Goal: Task Accomplishment & Management: Use online tool/utility

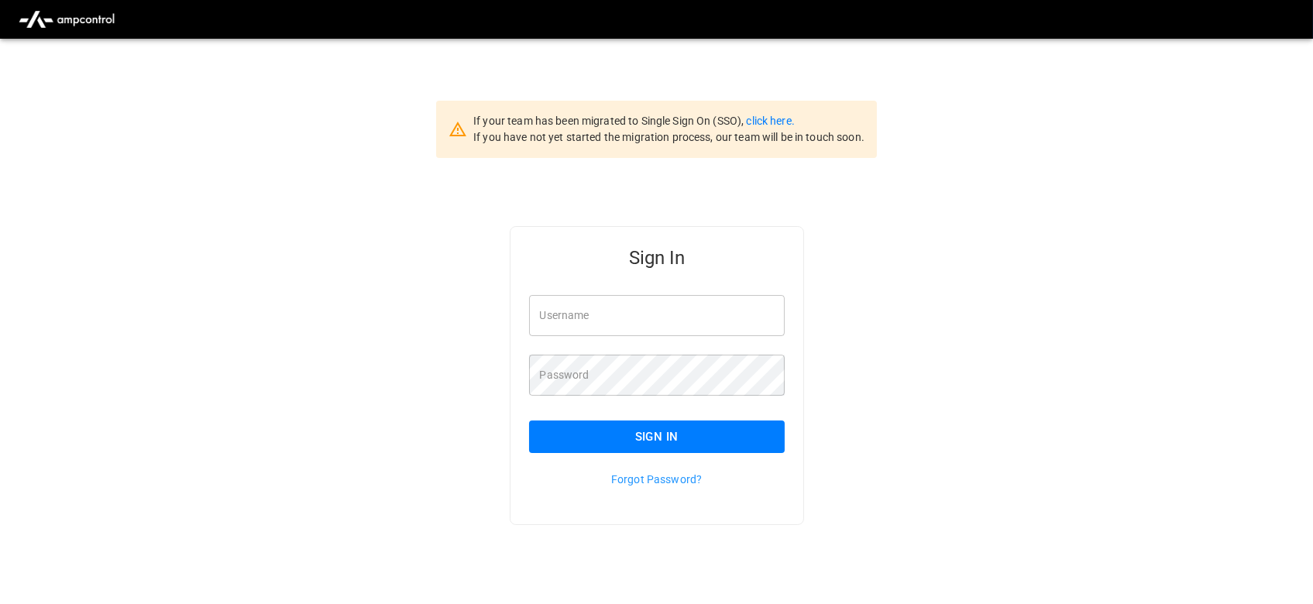
type input "**********"
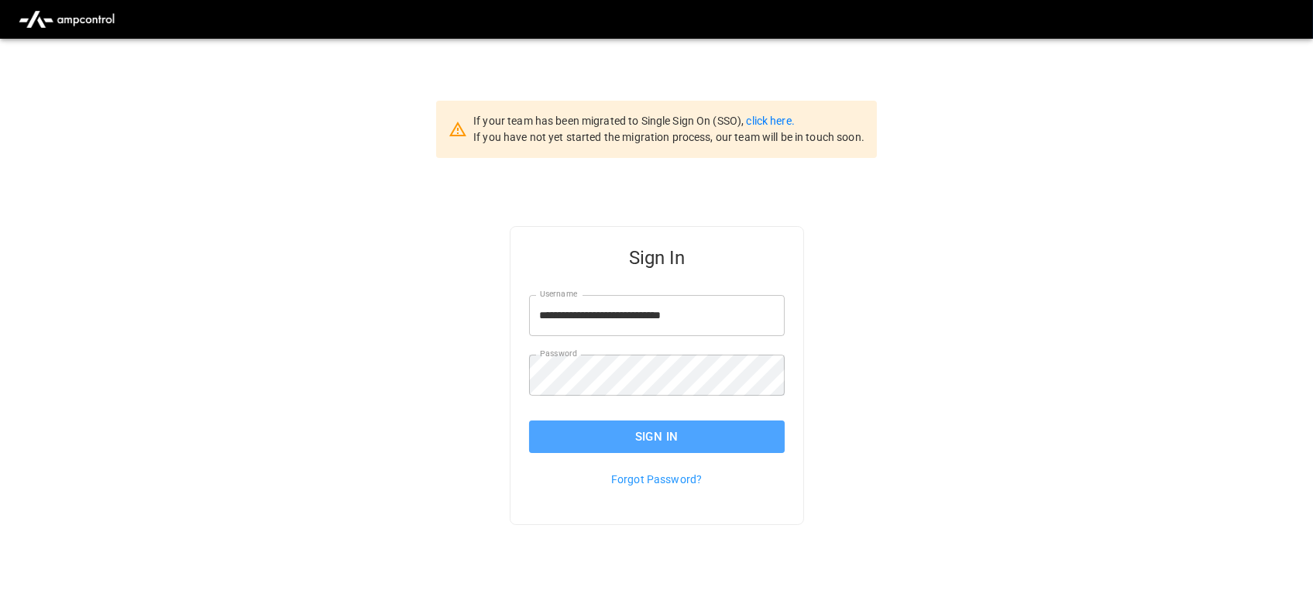
click at [620, 437] on button "Sign In" at bounding box center [657, 437] width 256 height 33
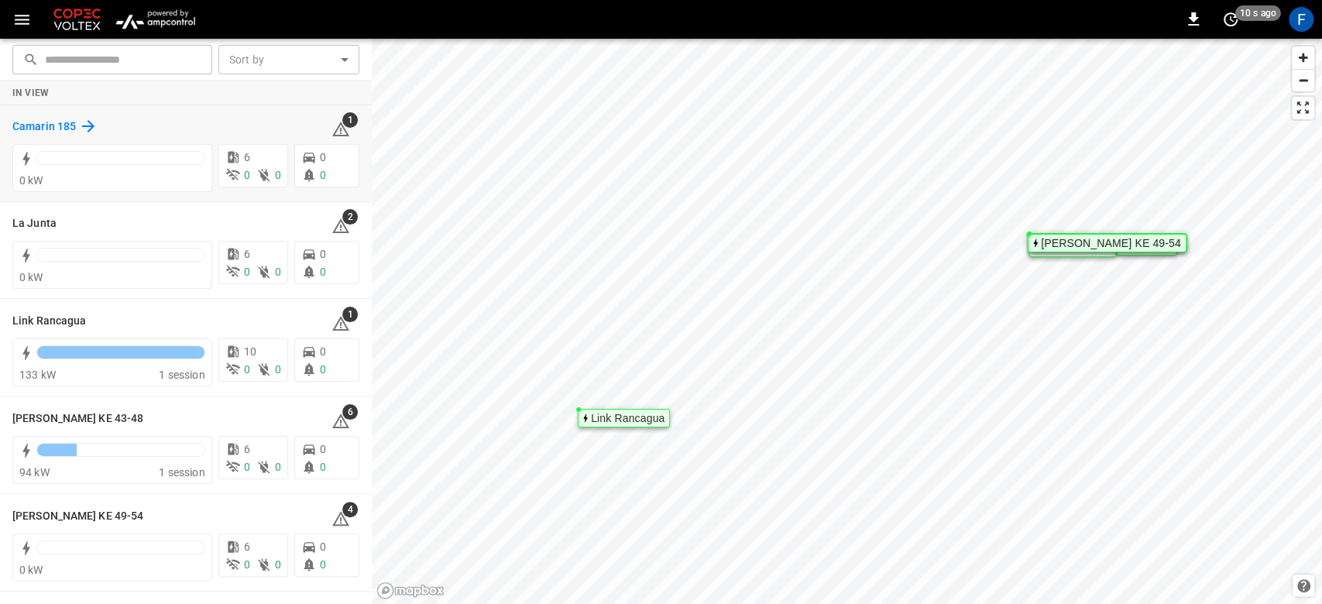
click at [42, 122] on h6 "Camarin 185" at bounding box center [44, 127] width 64 height 17
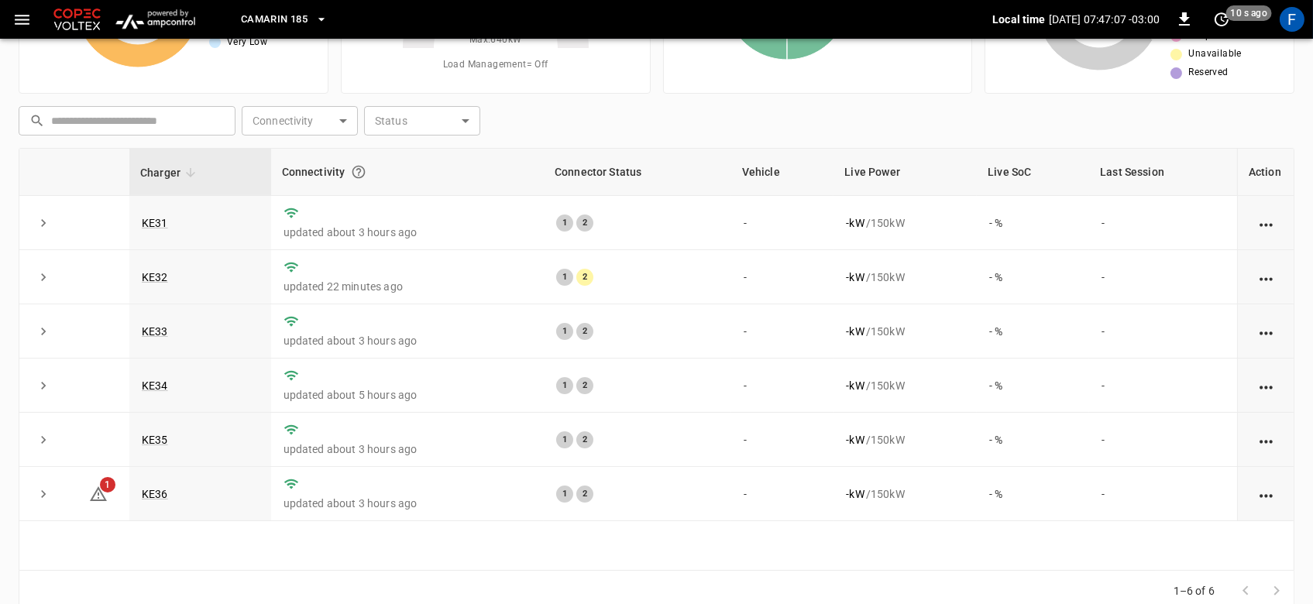
scroll to position [163, 0]
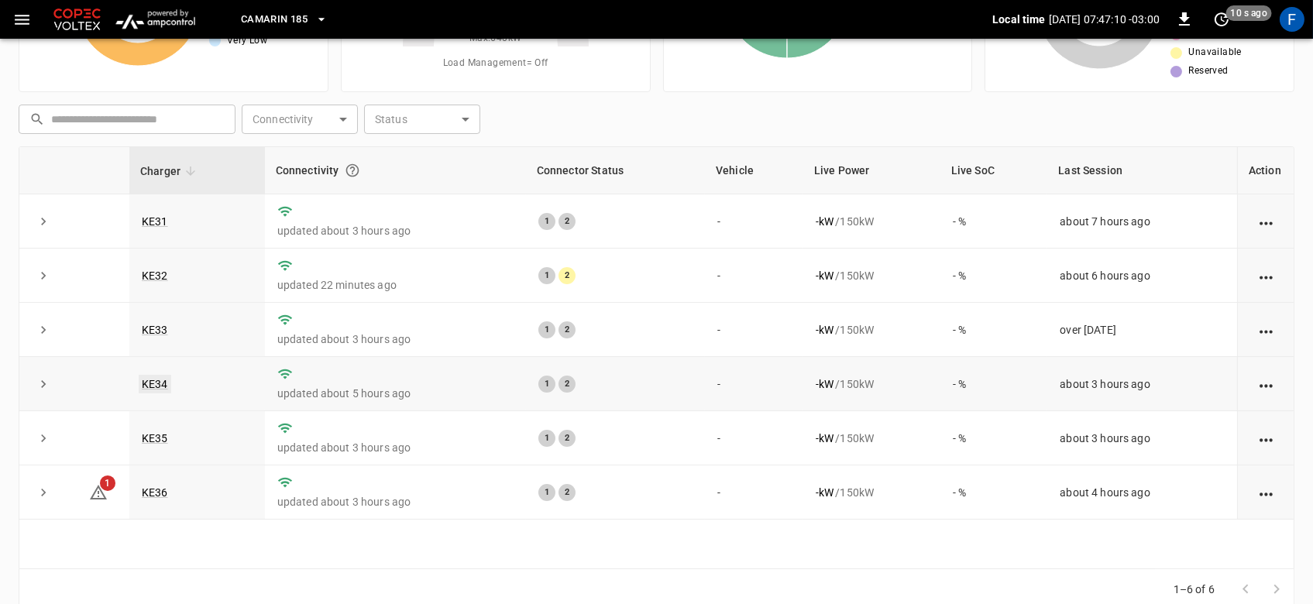
click at [153, 385] on link "KE34" at bounding box center [155, 384] width 33 height 19
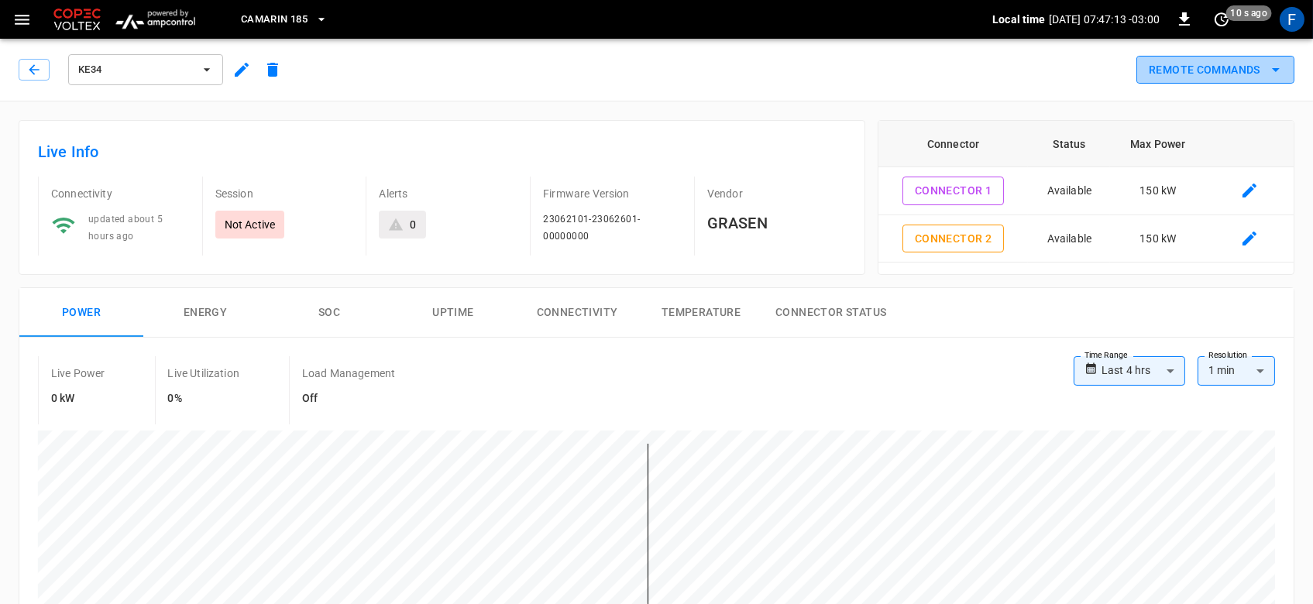
click at [1164, 80] on button "Remote Commands" at bounding box center [1215, 70] width 158 height 29
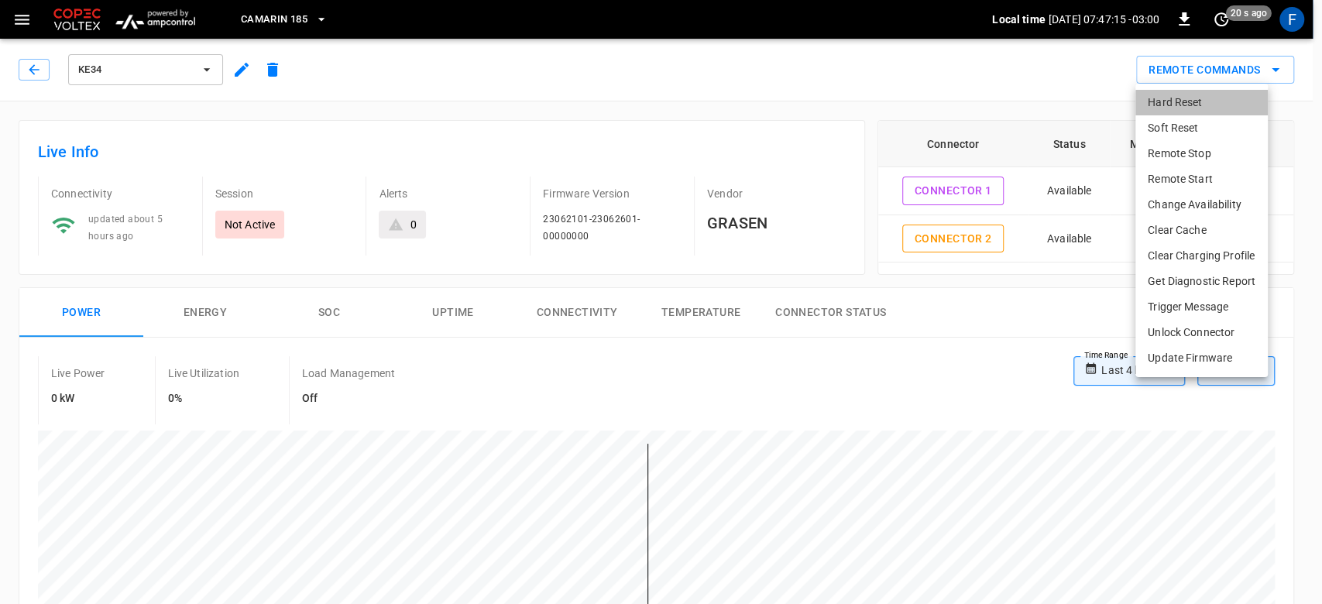
click at [1154, 109] on li "Hard Reset" at bounding box center [1201, 103] width 132 height 26
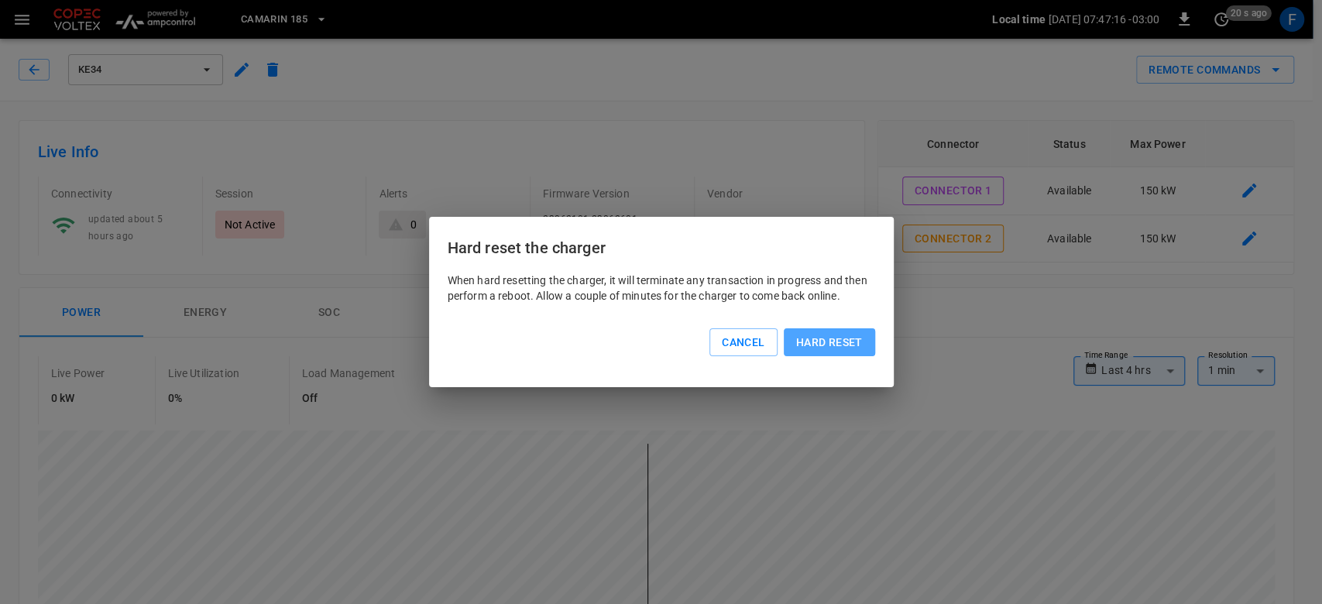
click at [806, 343] on button "Hard reset" at bounding box center [829, 342] width 91 height 29
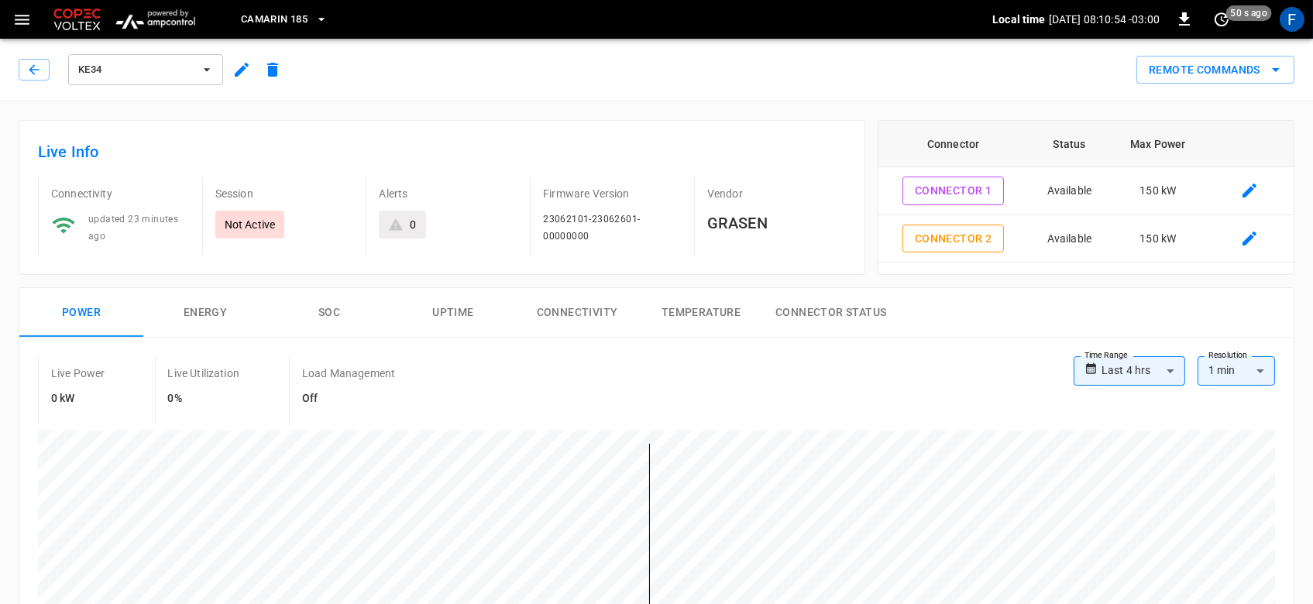
scroll to position [163, 0]
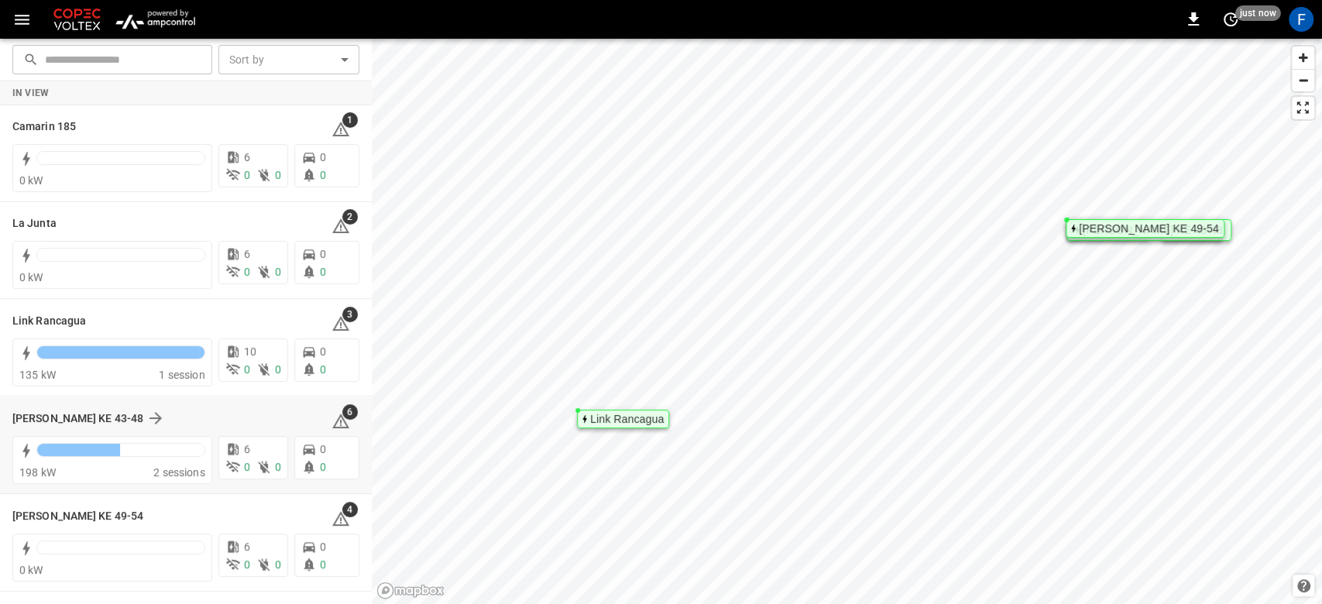
click at [57, 400] on div "Loza Colon KE 43-48 6 198 kW 2 sessions 6 0 0 0 0" at bounding box center [186, 445] width 372 height 97
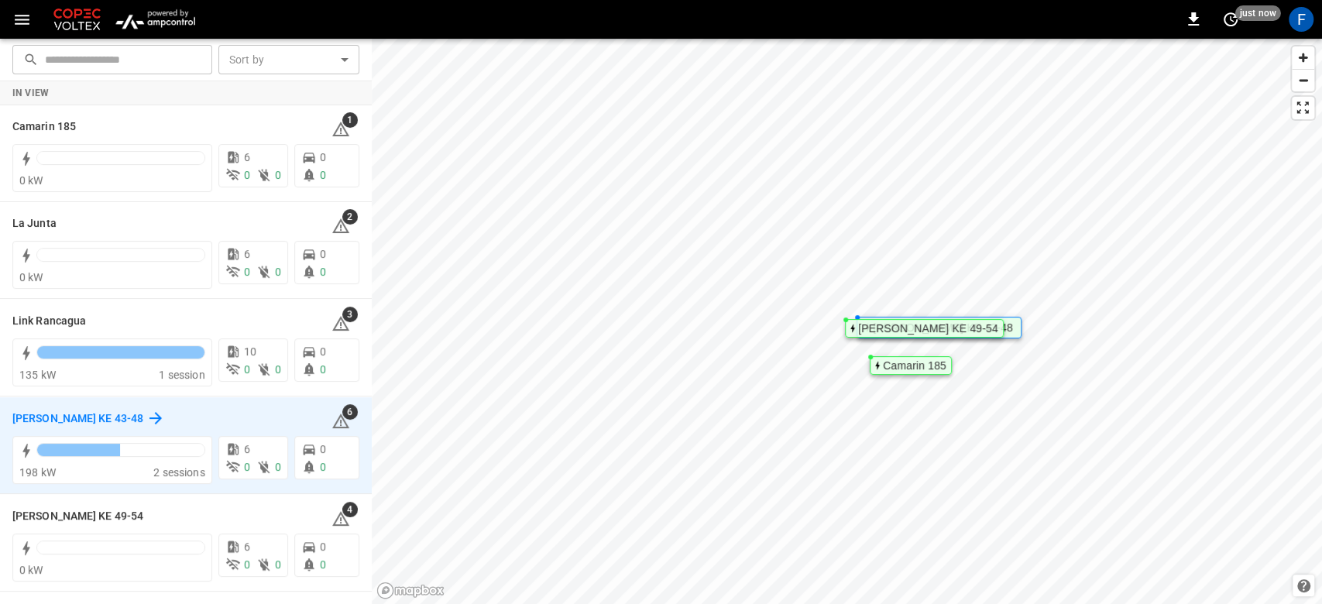
click at [62, 415] on h6 "Loza Colon KE 43-48" at bounding box center [77, 419] width 131 height 17
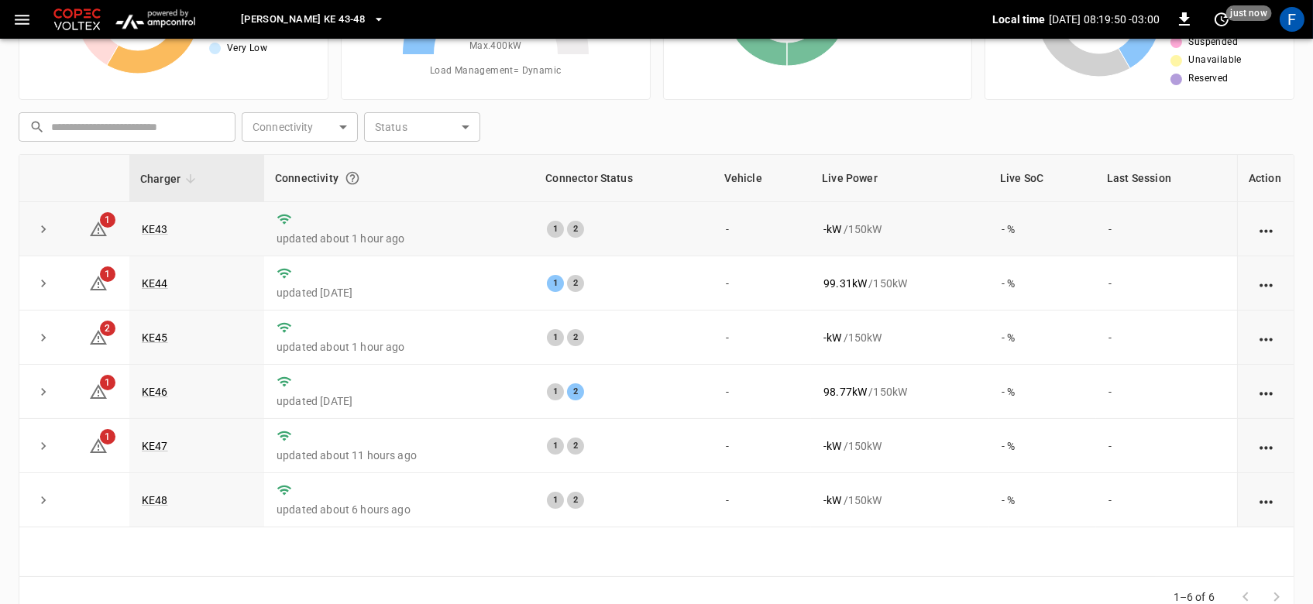
scroll to position [156, 0]
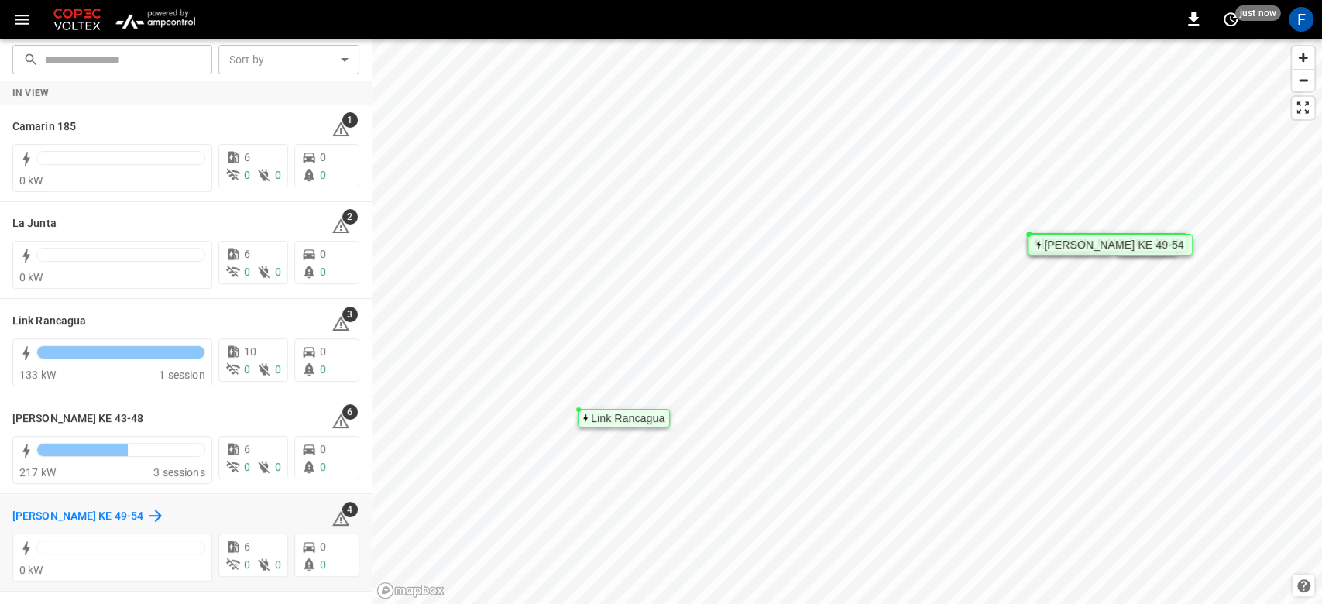
click at [74, 523] on h6 "Loza Colon KE 49-54" at bounding box center [77, 516] width 131 height 17
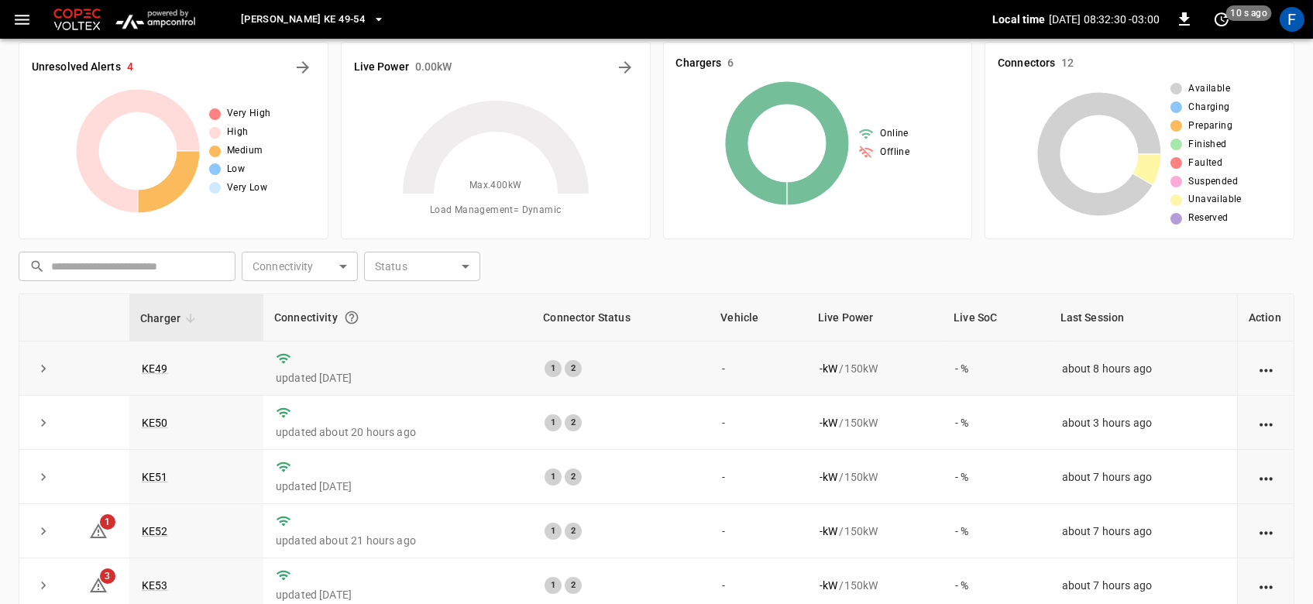
scroll to position [9, 0]
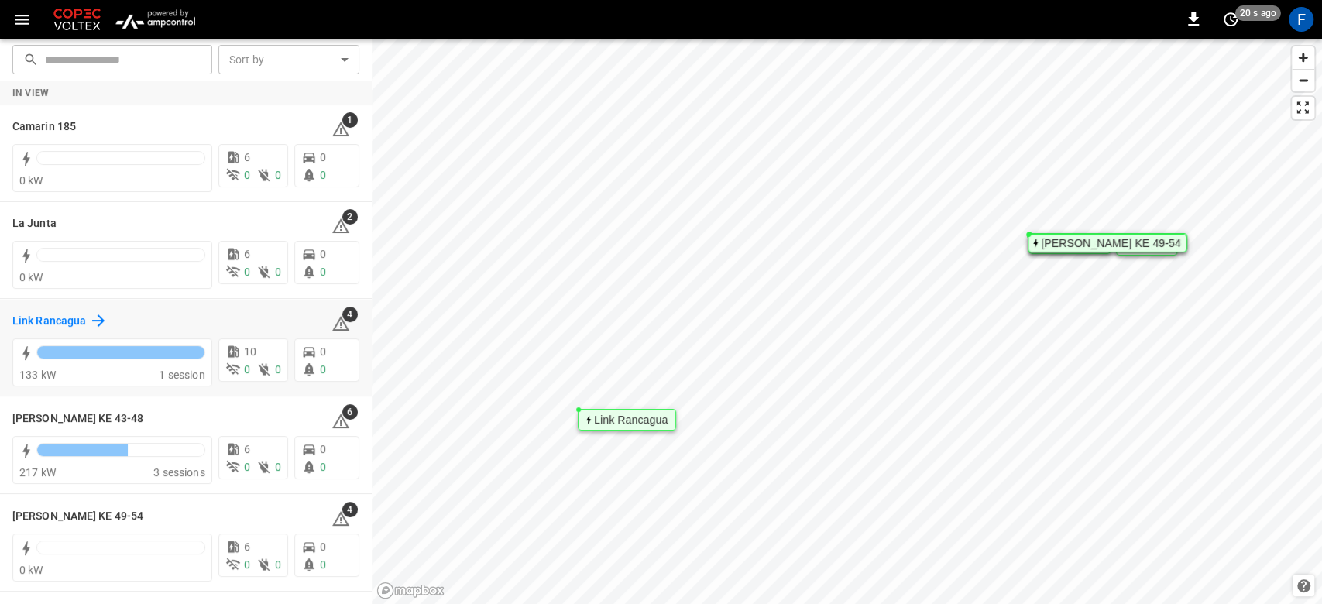
click at [67, 311] on div "Link Rancagua" at bounding box center [59, 320] width 95 height 19
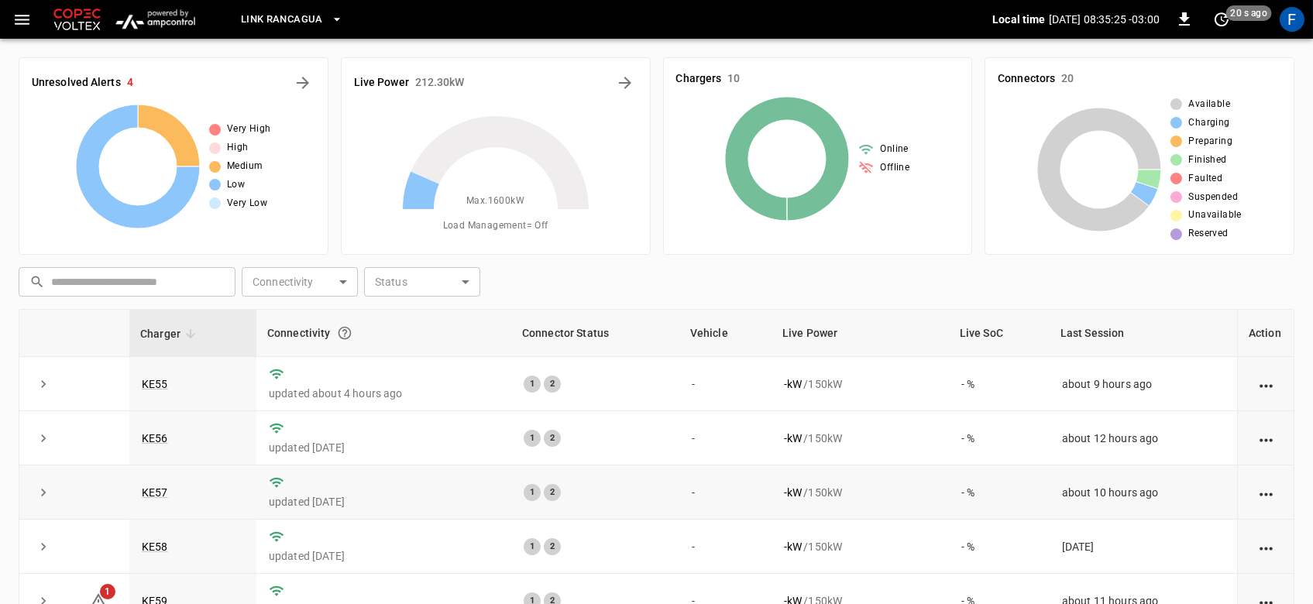
scroll to position [173, 0]
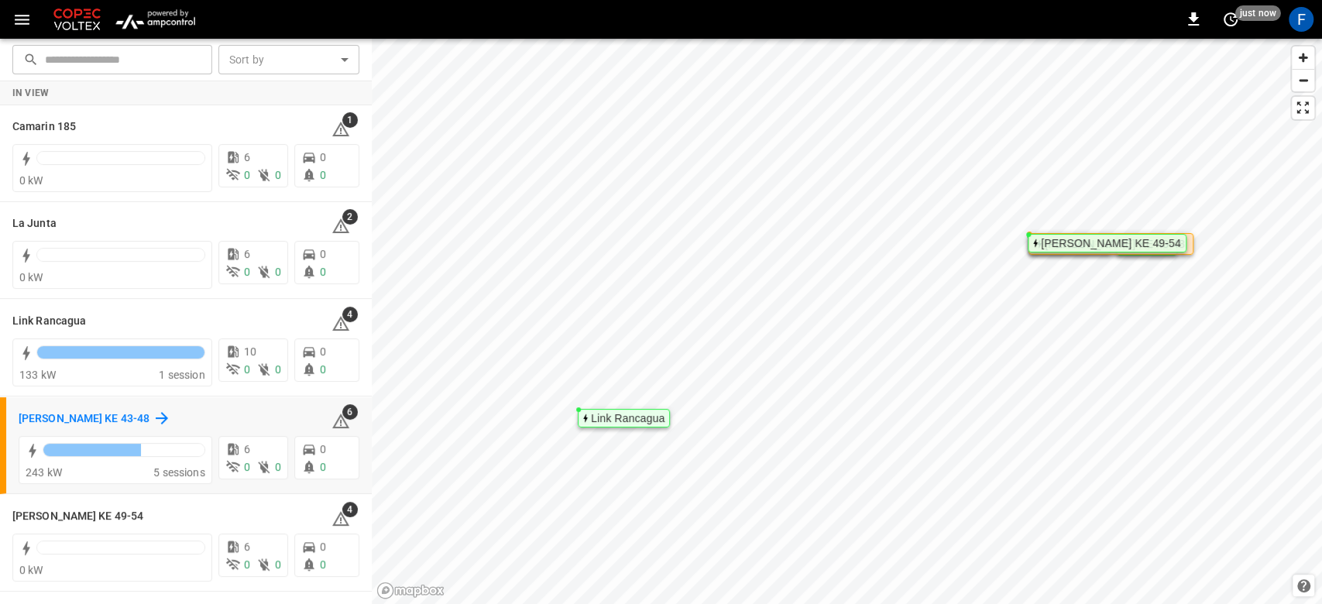
click at [88, 413] on h6 "Loza Colon KE 43-48" at bounding box center [84, 419] width 131 height 17
